Goal: Information Seeking & Learning: Learn about a topic

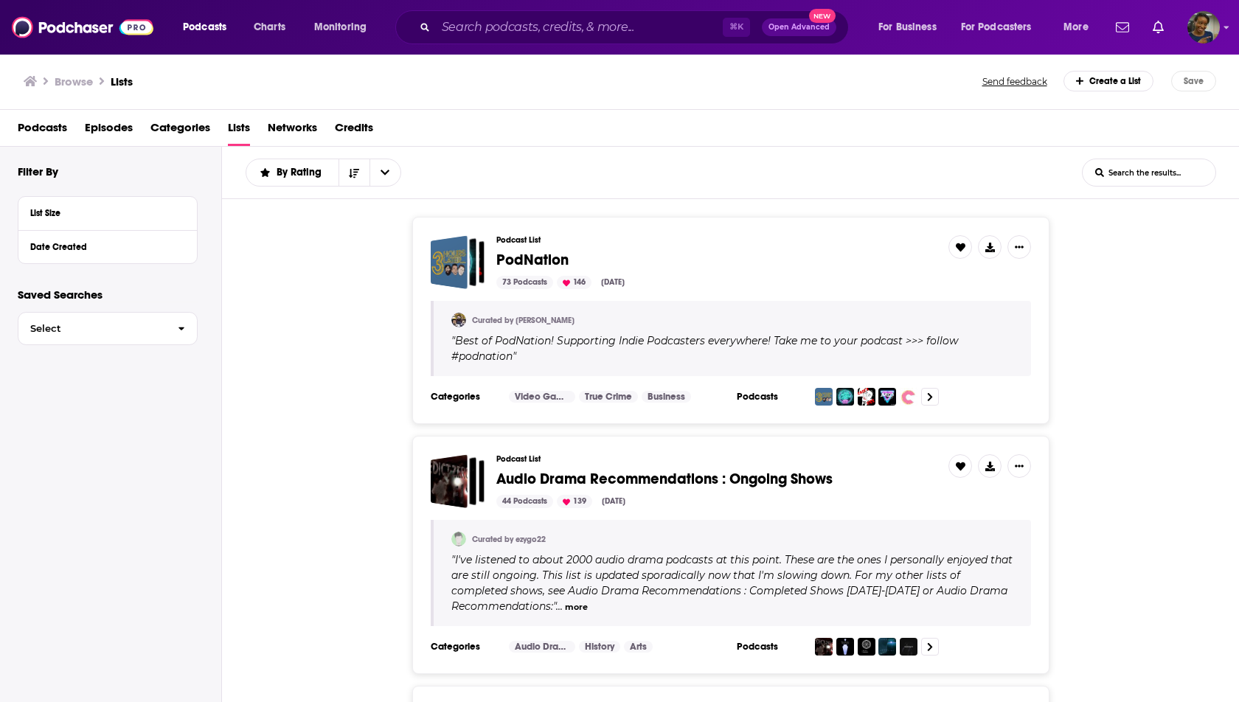
click at [117, 134] on span "Episodes" at bounding box center [109, 131] width 48 height 30
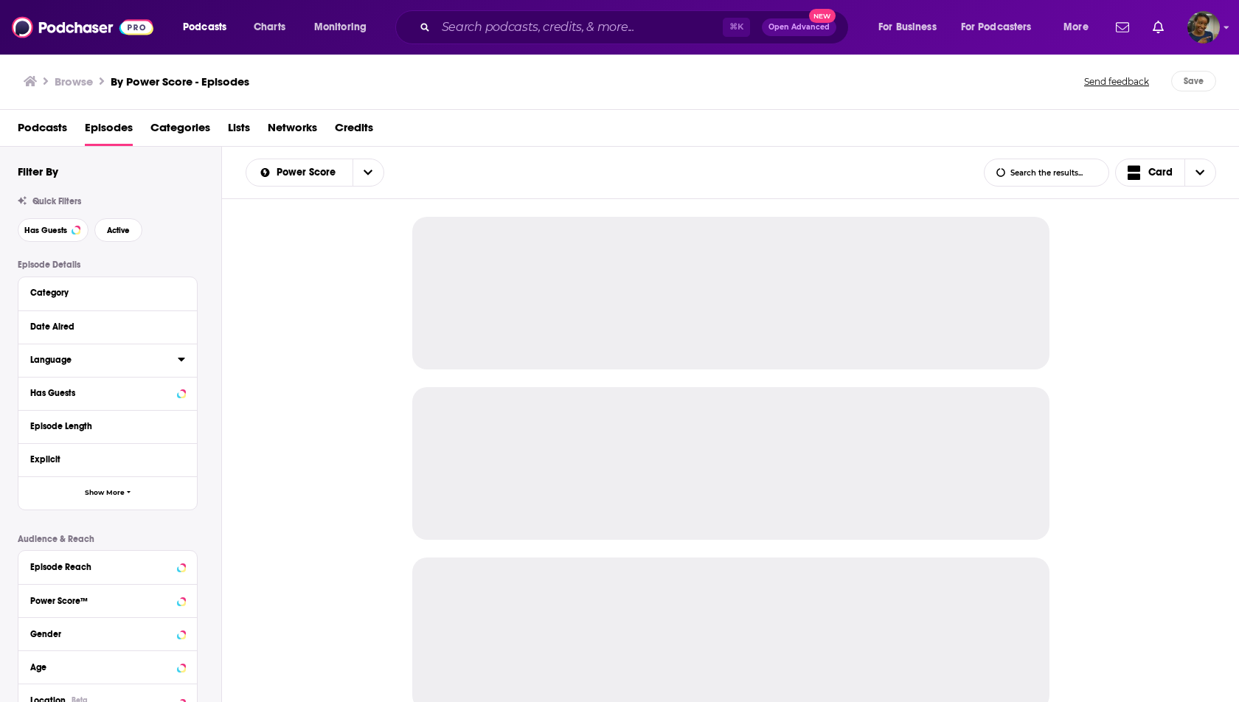
click at [168, 366] on button "Language" at bounding box center [104, 359] width 148 height 18
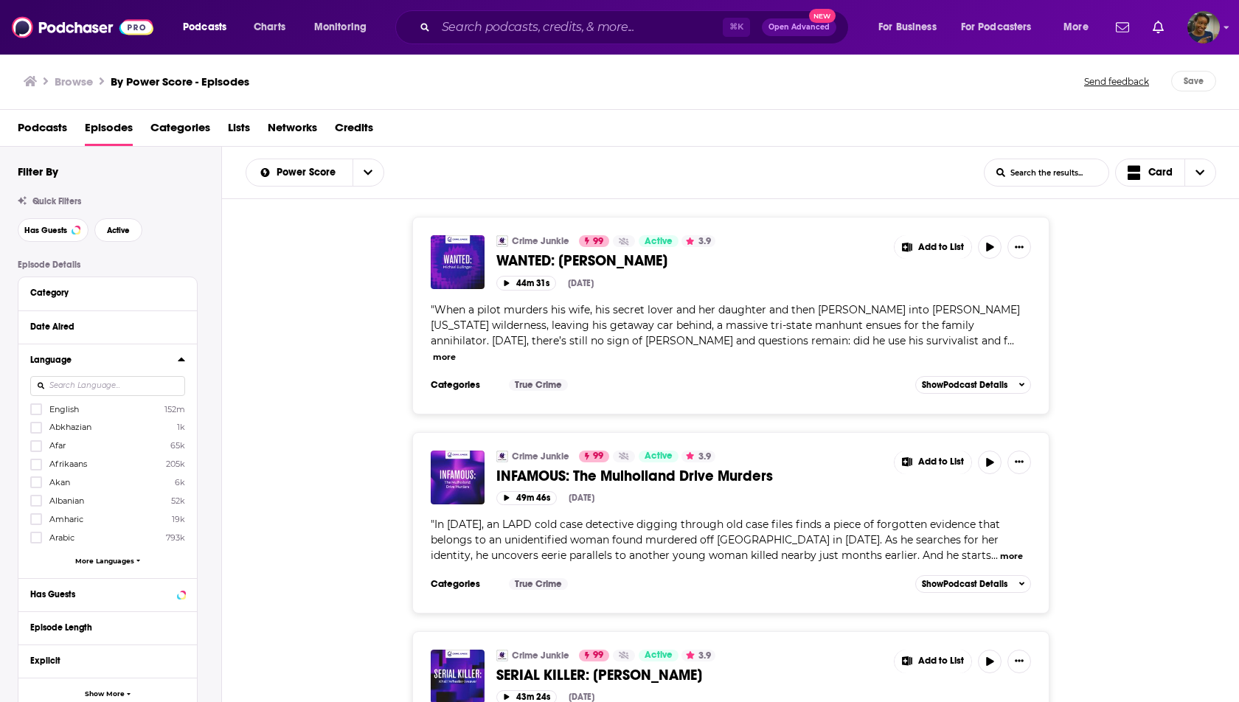
click at [66, 389] on input at bounding box center [107, 386] width 155 height 20
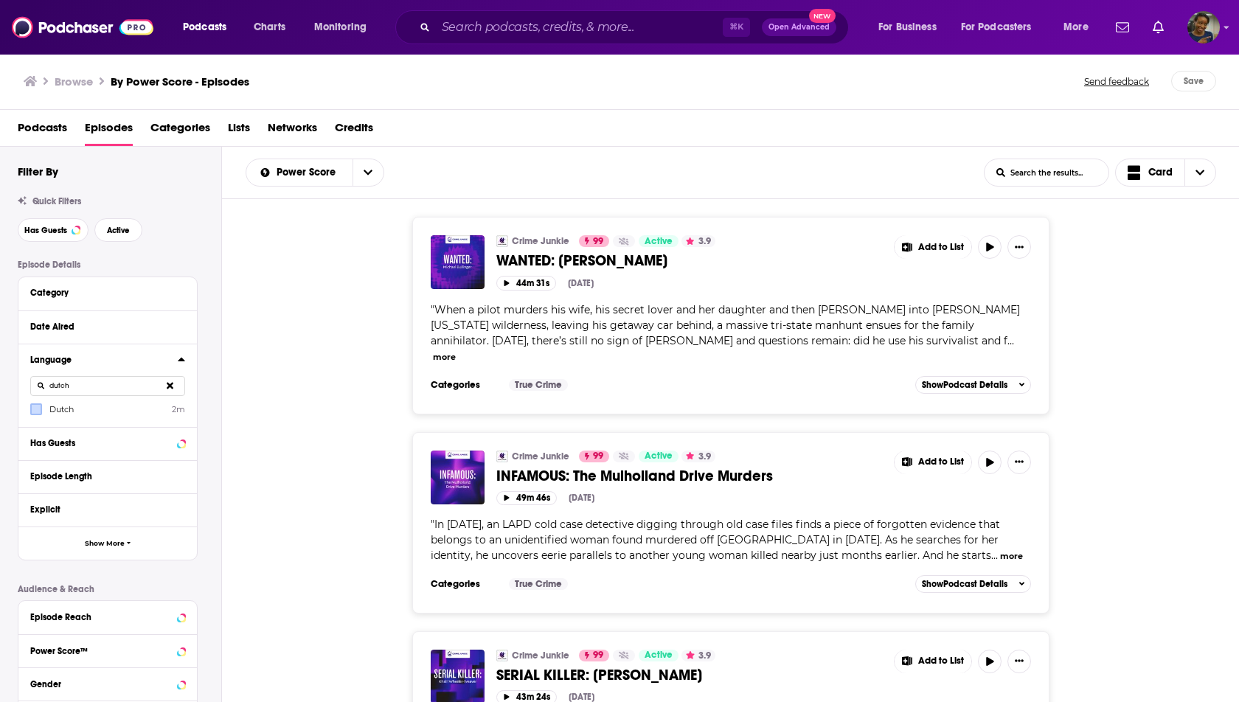
type input "dutch"
click at [32, 412] on icon at bounding box center [36, 409] width 9 height 9
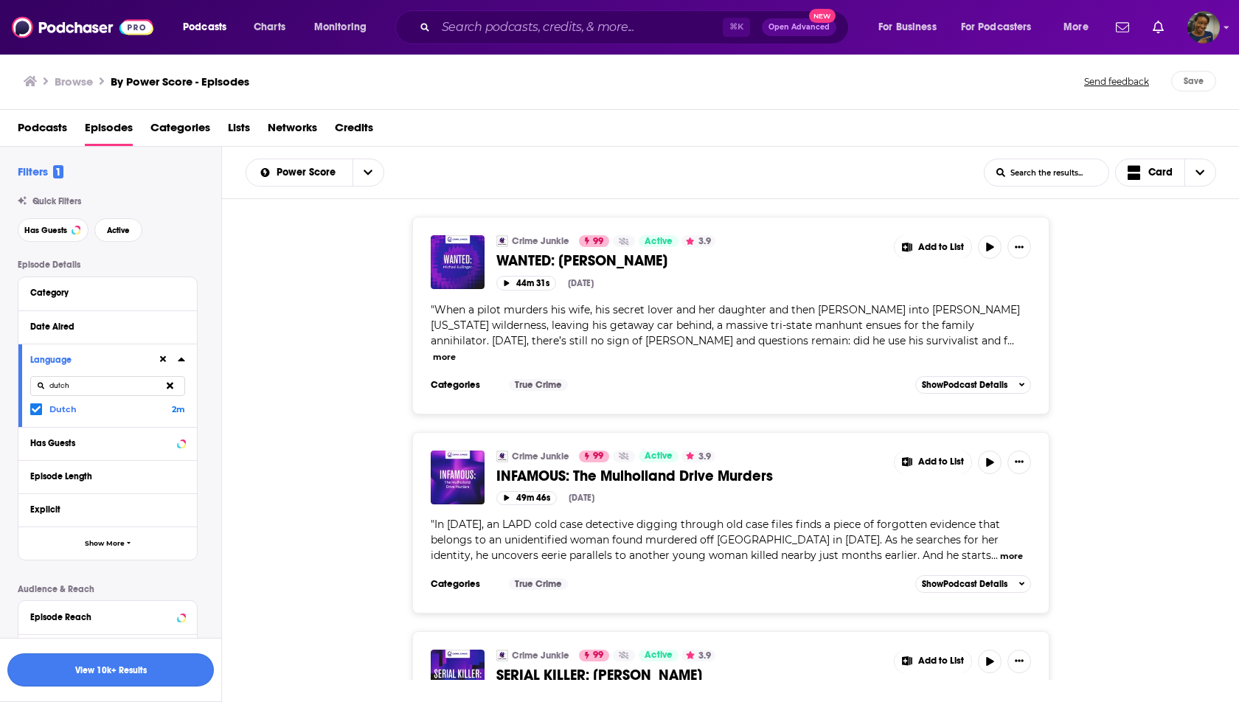
click at [159, 678] on button "View 10k+ Results" at bounding box center [110, 670] width 207 height 33
